Goal: Information Seeking & Learning: Learn about a topic

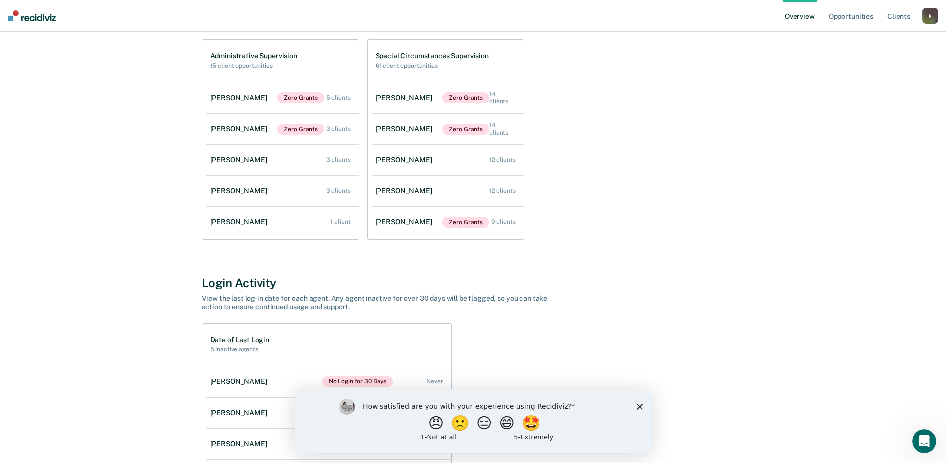
scroll to position [150, 0]
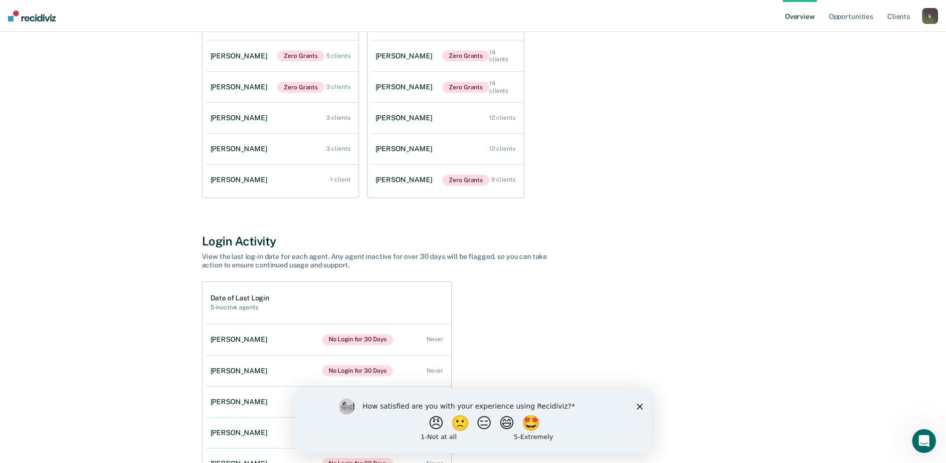
click at [639, 406] on polygon "Close survey" at bounding box center [639, 406] width 6 height 6
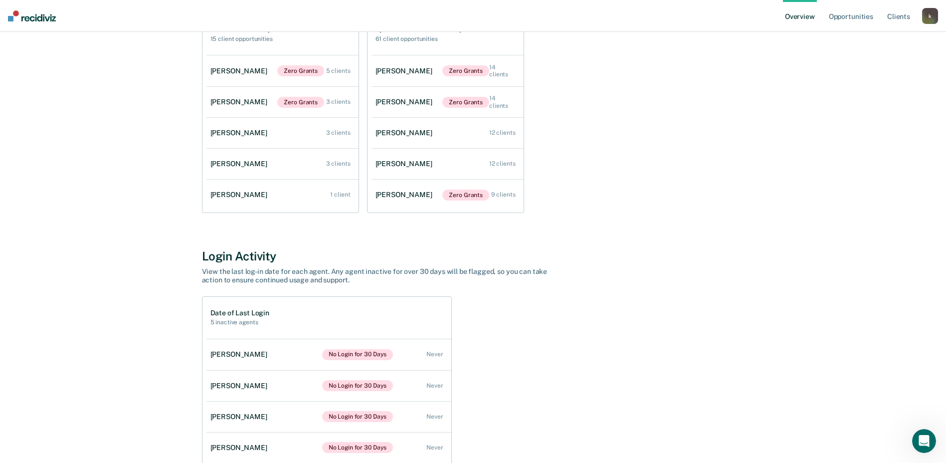
scroll to position [0, 0]
